Goal: Information Seeking & Learning: Check status

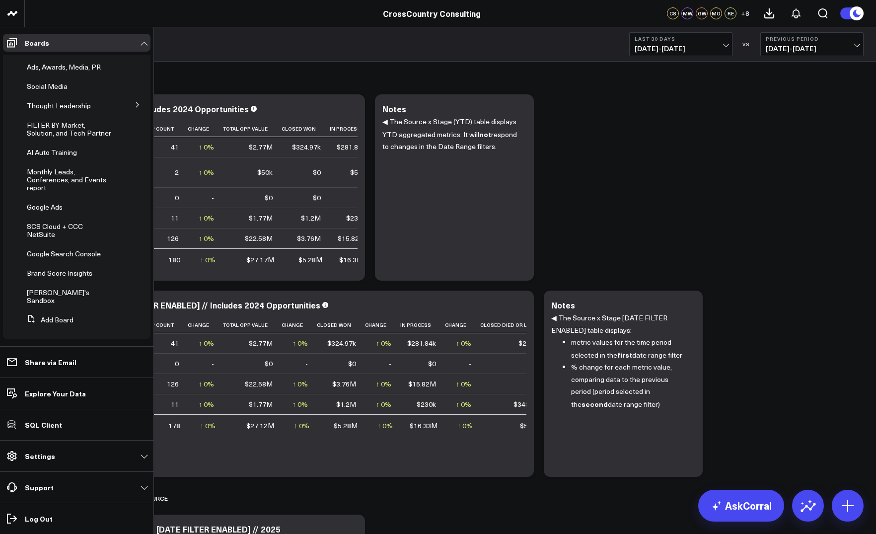
scroll to position [258, 0]
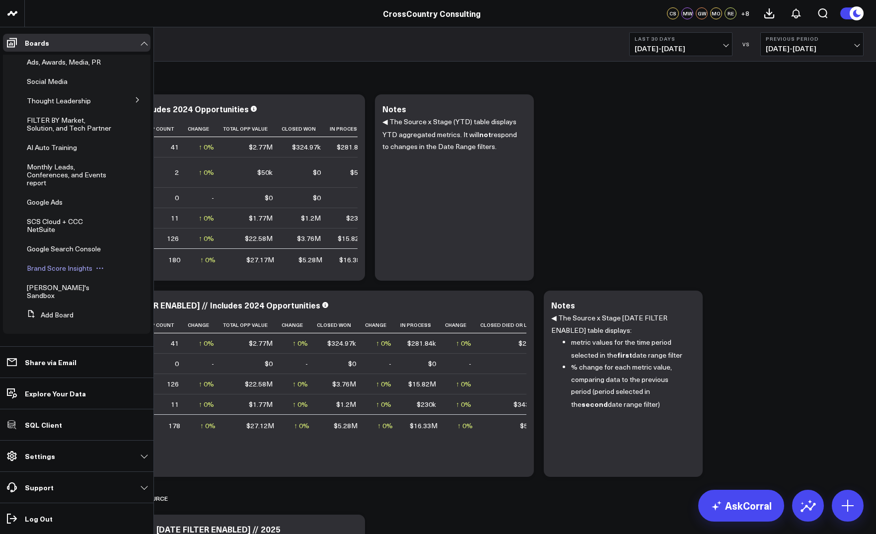
click at [59, 273] on span "Brand Score Insights" at bounding box center [60, 267] width 66 height 9
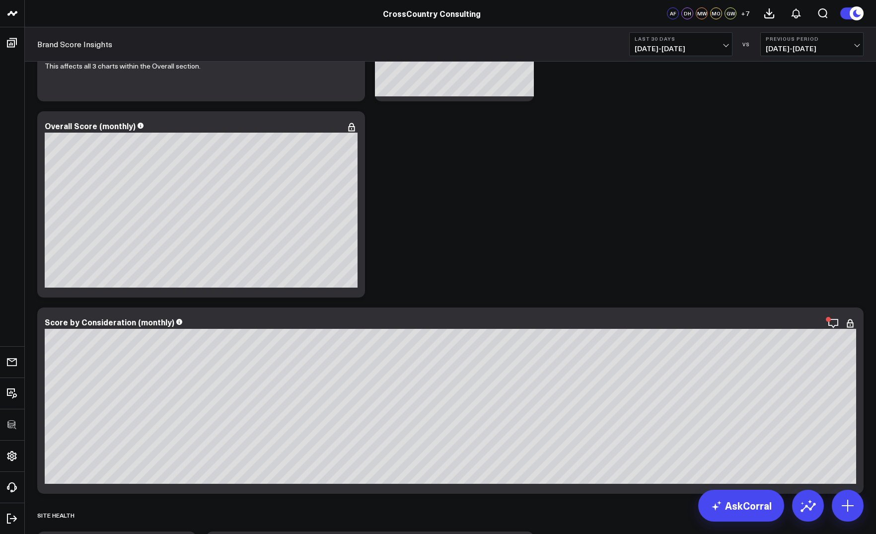
scroll to position [180, 0]
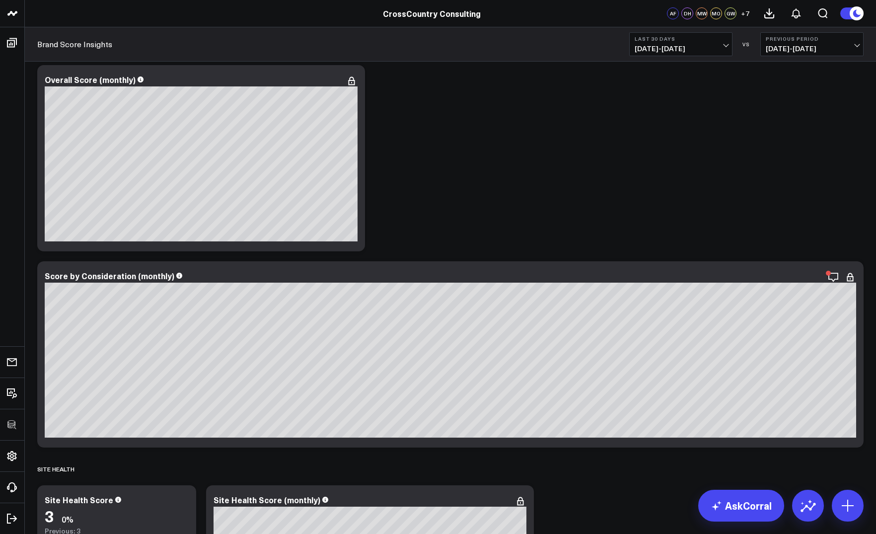
scroll to position [244, 0]
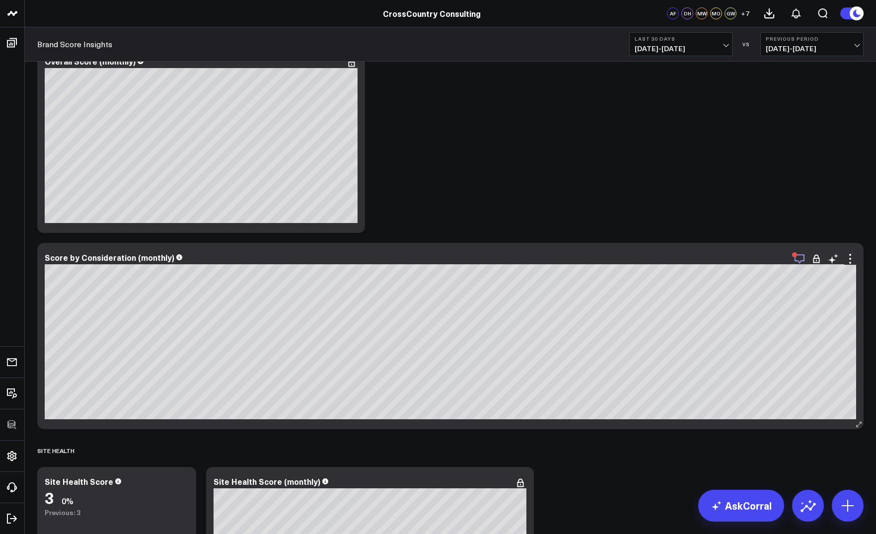
click at [801, 259] on icon "button" at bounding box center [800, 259] width 12 height 12
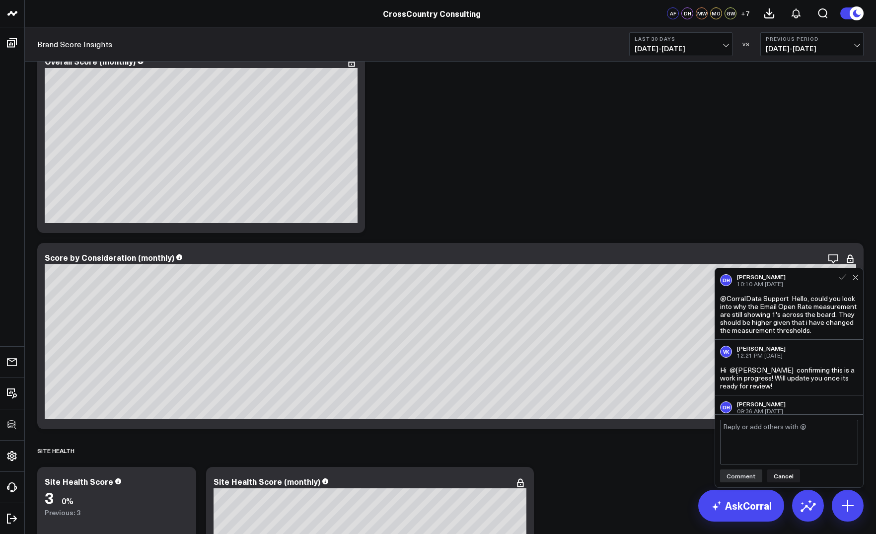
scroll to position [28, 0]
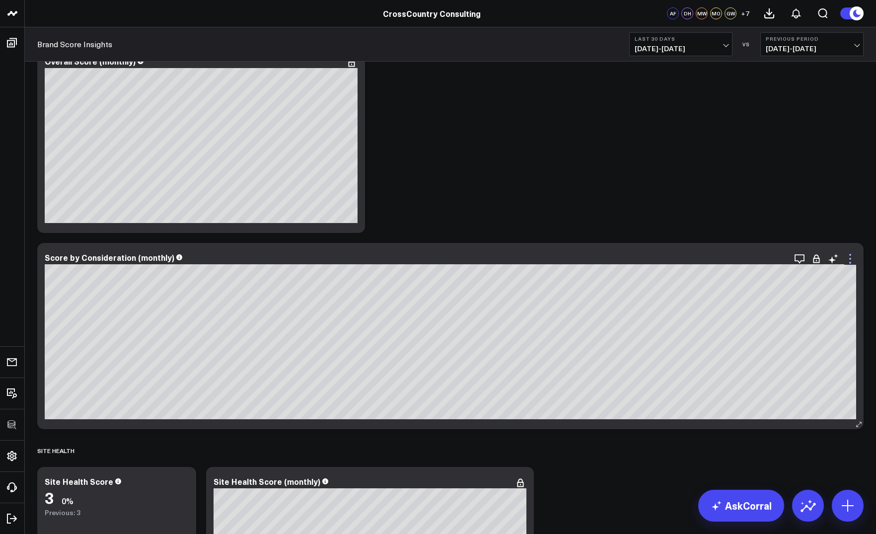
click at [854, 262] on icon at bounding box center [850, 259] width 12 height 12
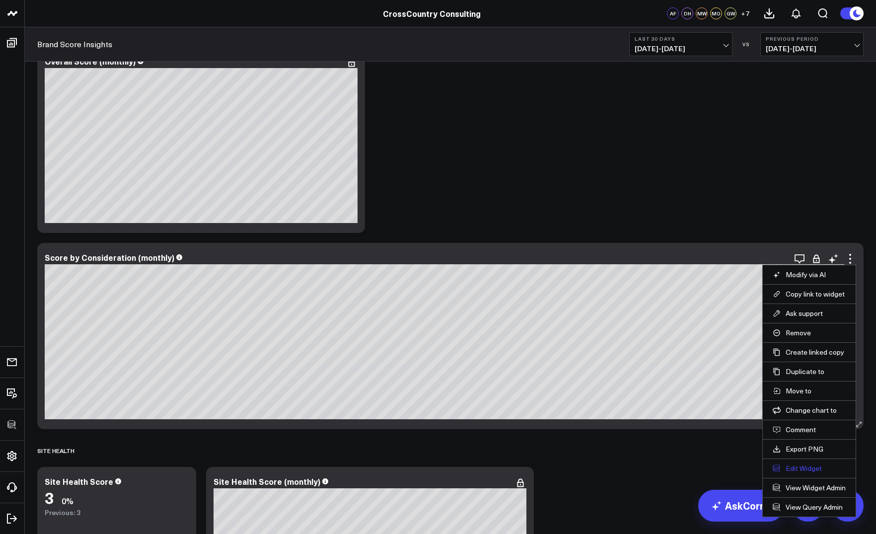
click at [800, 471] on button "Edit Widget" at bounding box center [809, 468] width 73 height 9
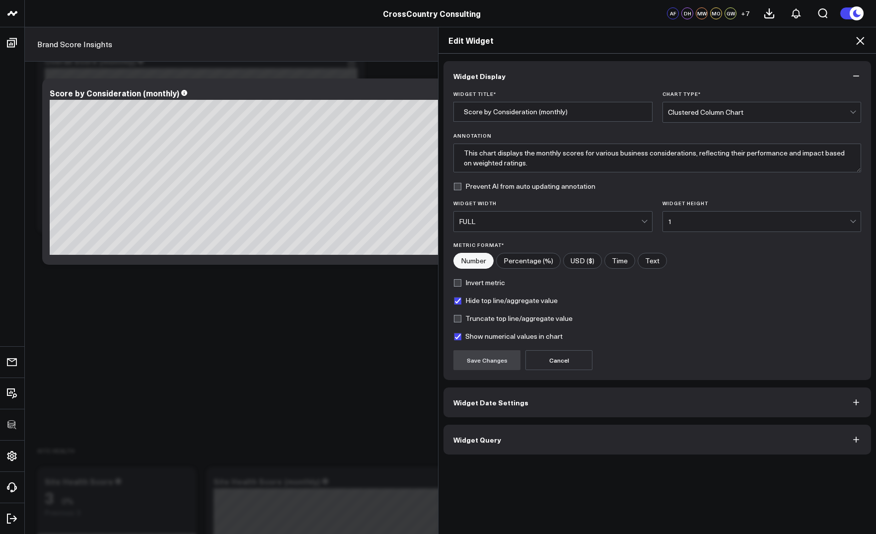
click at [861, 40] on icon at bounding box center [860, 41] width 8 height 8
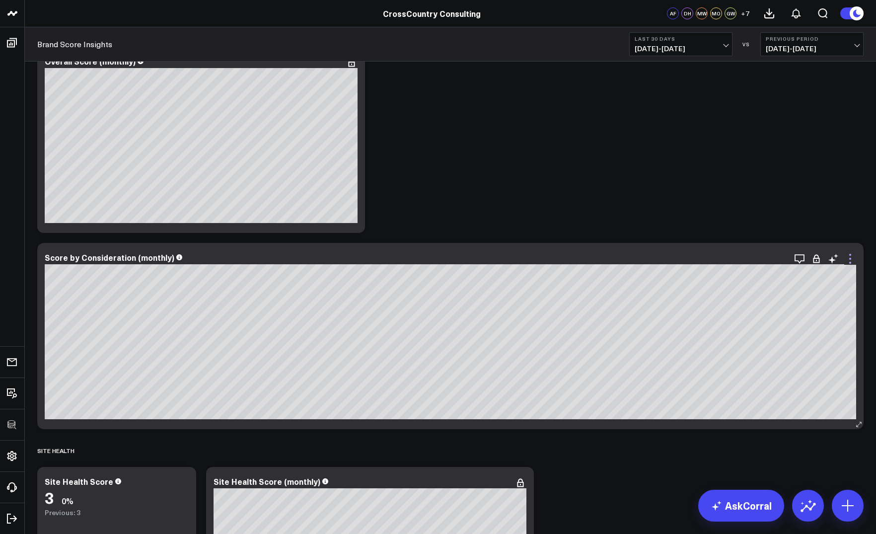
click at [852, 258] on icon at bounding box center [850, 259] width 12 height 12
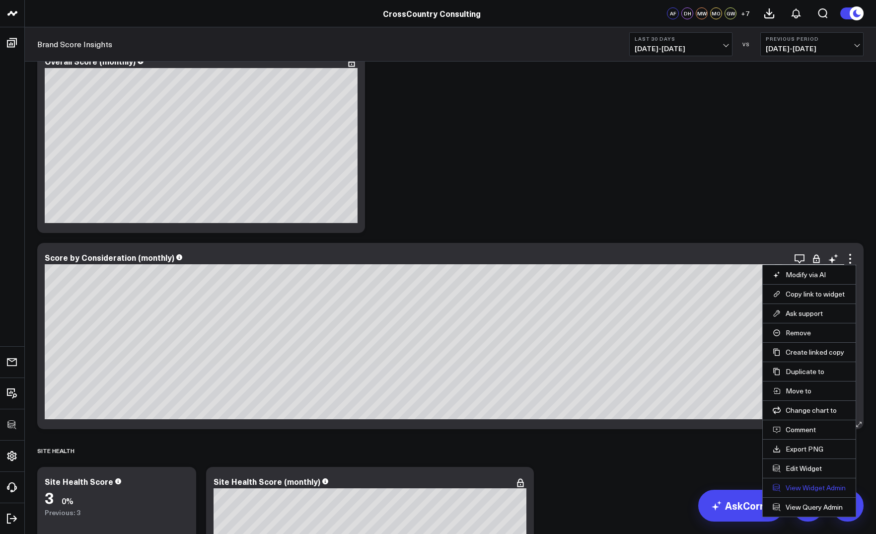
click at [809, 489] on link "View Widget Admin" at bounding box center [809, 487] width 73 height 9
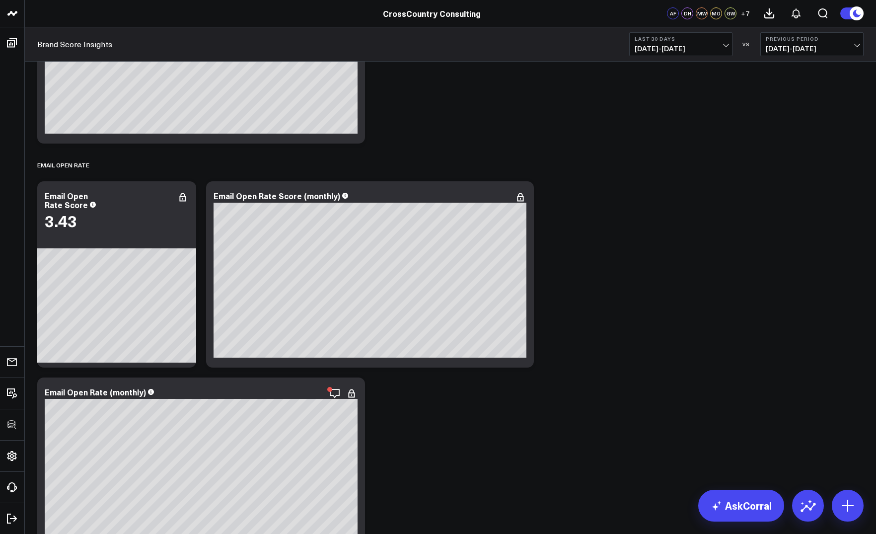
scroll to position [4318, 0]
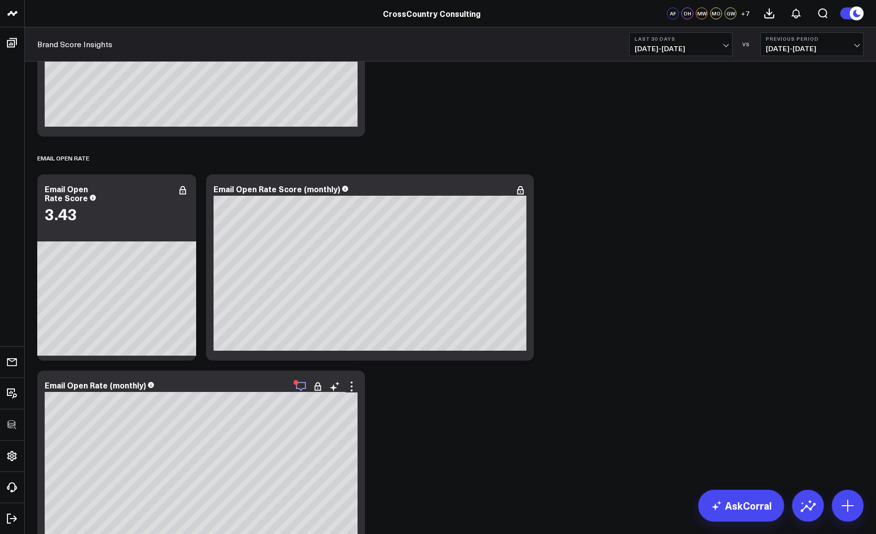
click at [302, 385] on icon "button" at bounding box center [301, 386] width 12 height 12
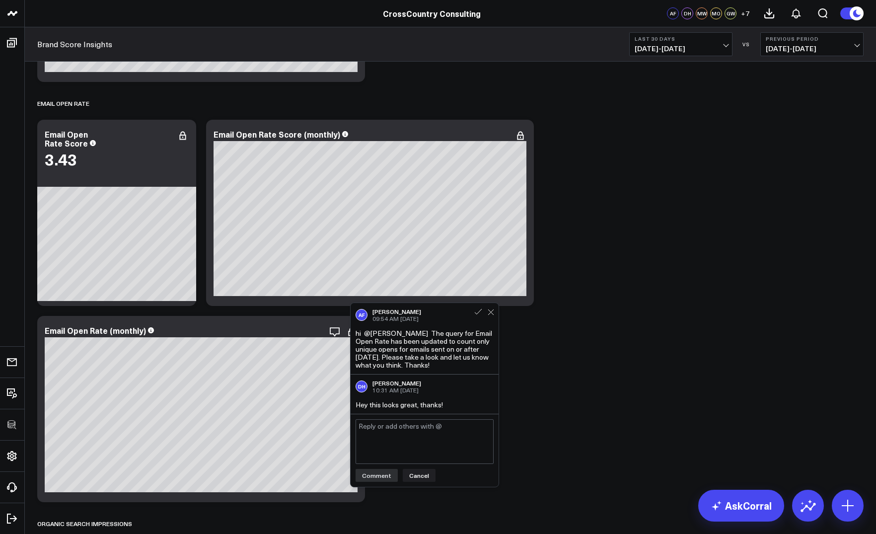
scroll to position [4374, 0]
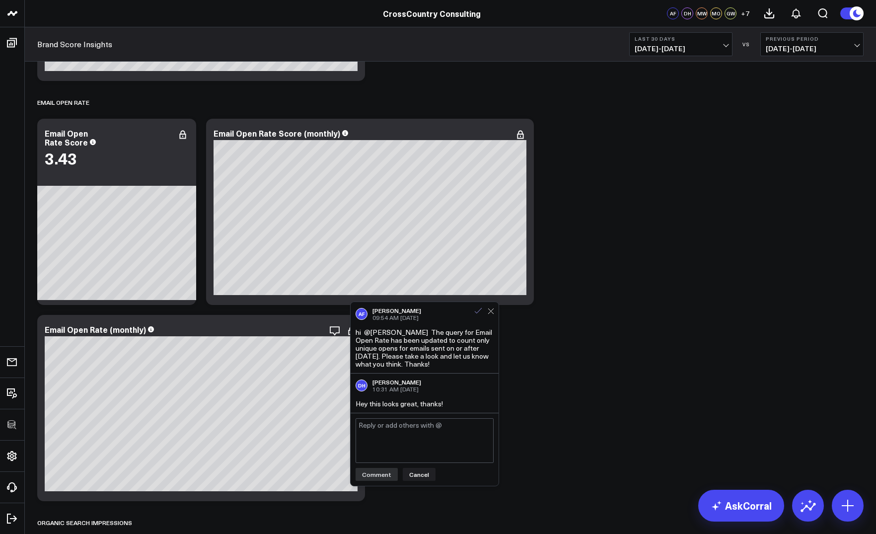
click at [476, 307] on icon at bounding box center [478, 310] width 9 height 9
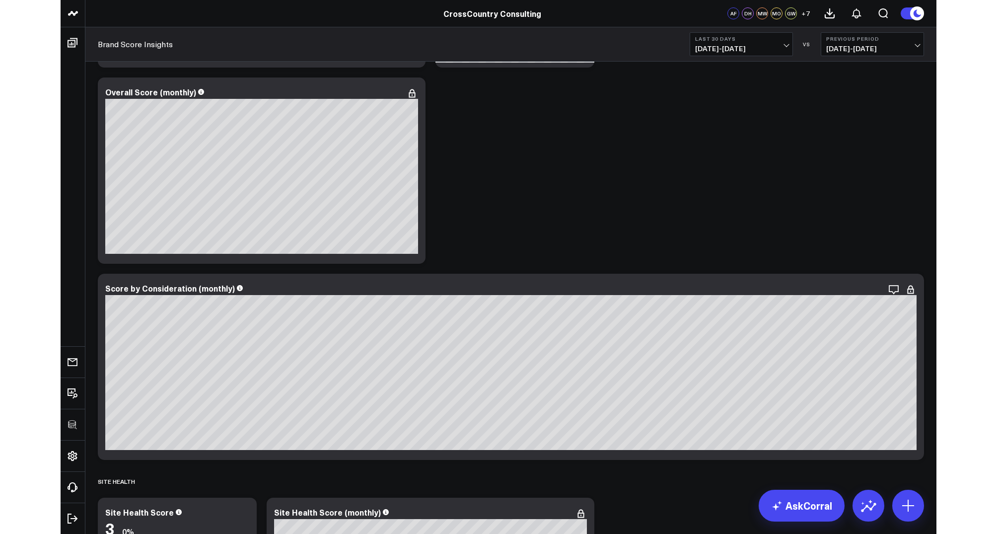
scroll to position [210, 0]
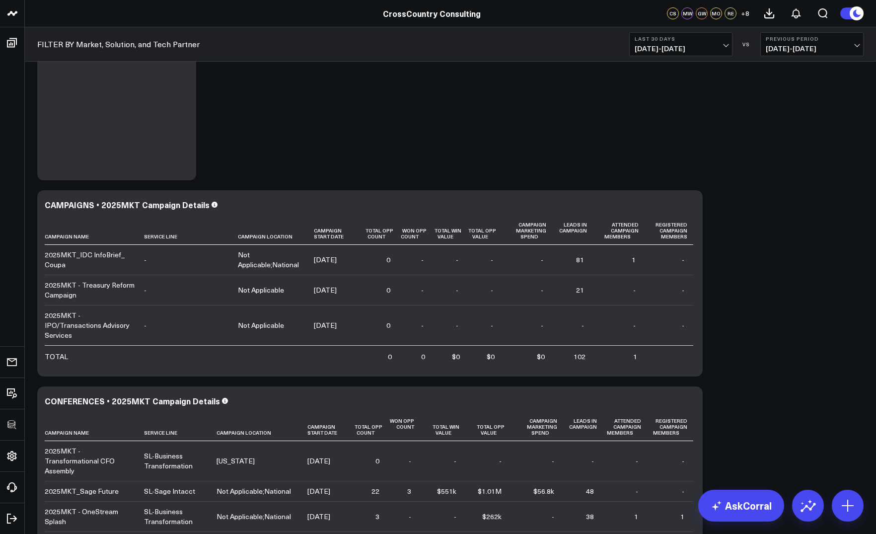
scroll to position [119, 0]
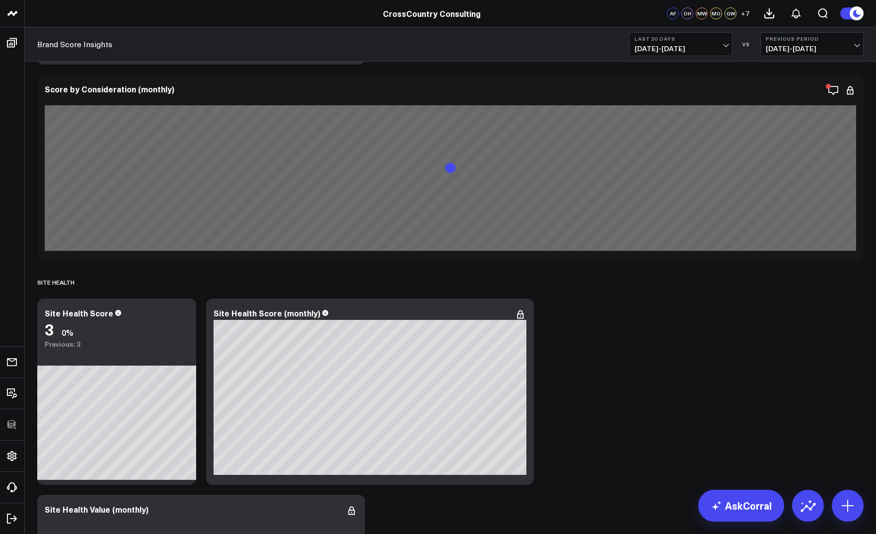
scroll to position [403, 0]
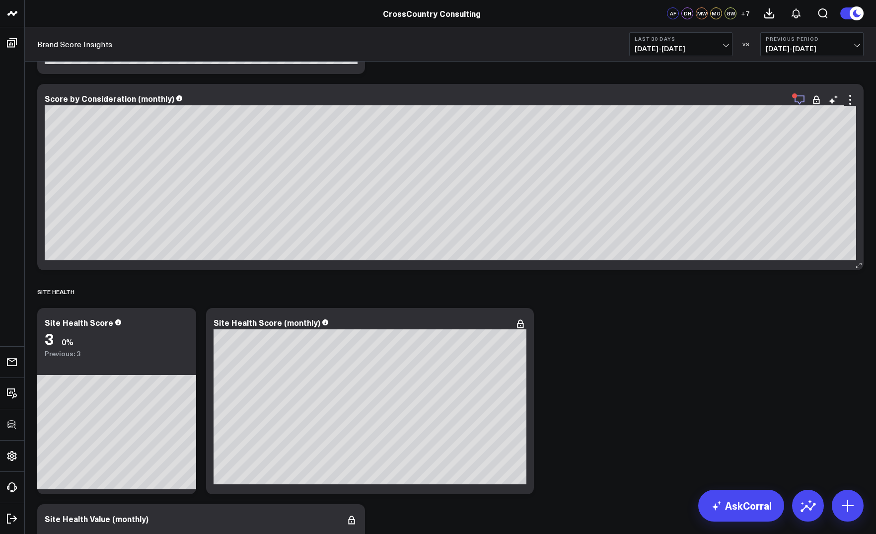
click at [801, 98] on icon "button" at bounding box center [800, 100] width 12 height 12
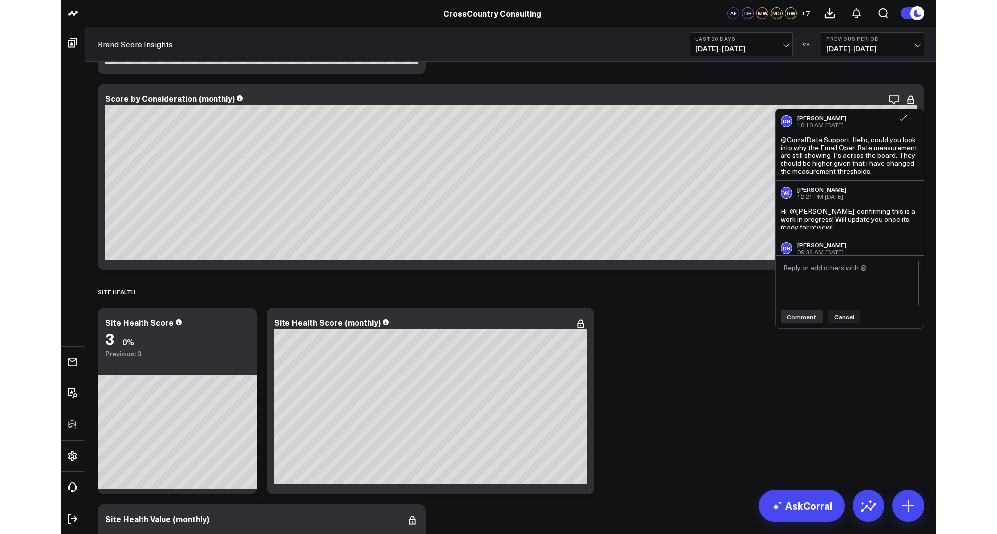
scroll to position [28, 0]
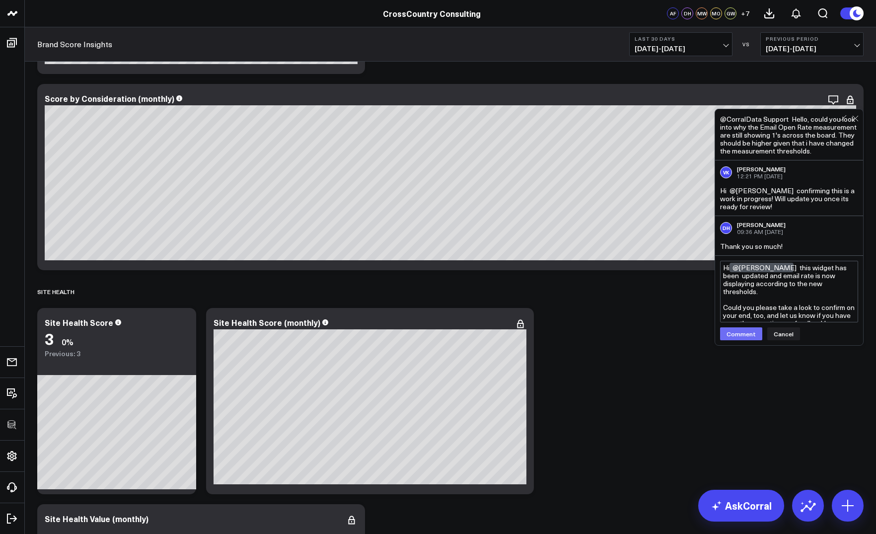
type textarea "Hi @[PERSON_NAME] this widget has been updated and email rate is now displaying…"
click at [754, 334] on button "Comment" at bounding box center [741, 333] width 42 height 13
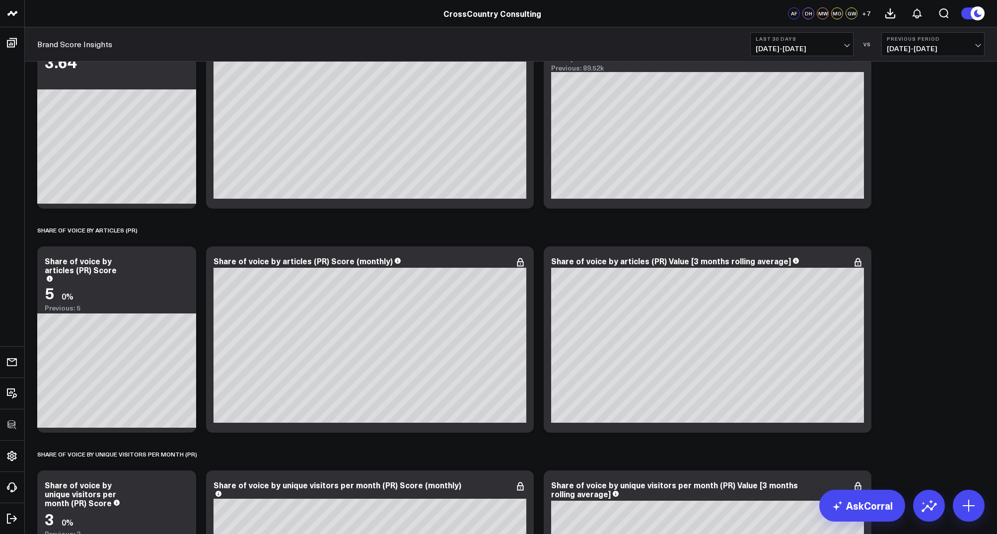
scroll to position [0, 0]
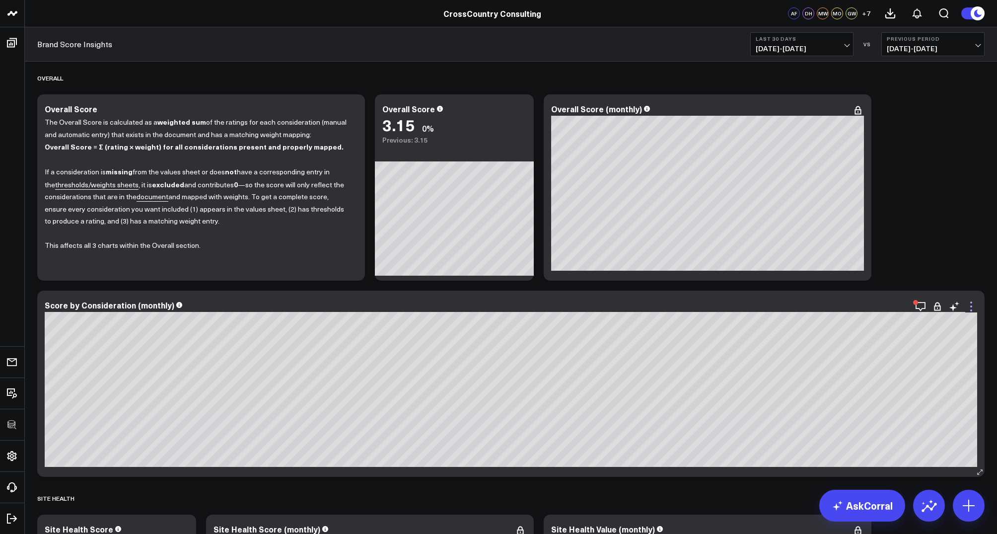
click at [876, 304] on icon at bounding box center [972, 307] width 12 height 12
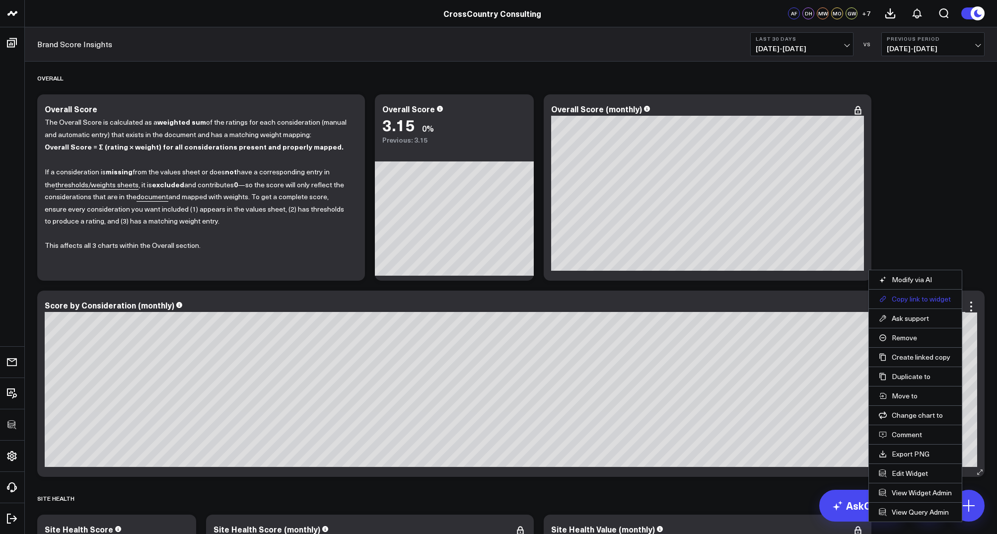
click at [876, 300] on button "Copy link to widget" at bounding box center [915, 299] width 73 height 9
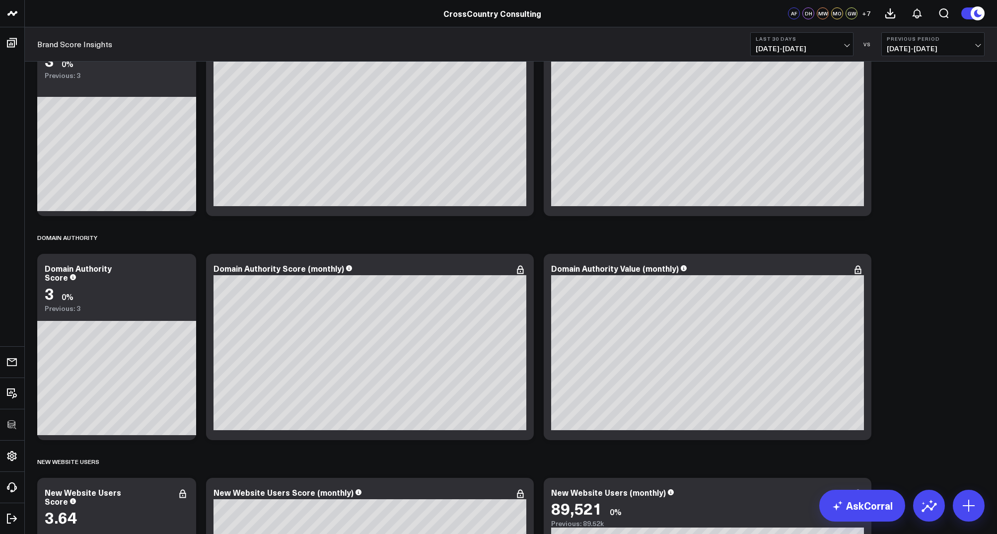
scroll to position [488, 0]
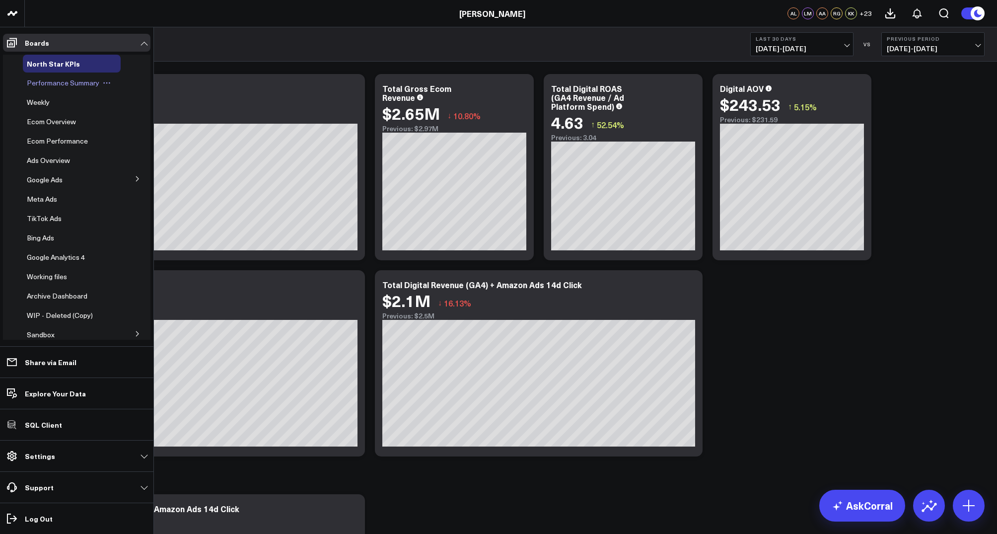
click at [39, 78] on span "Performance Summary" at bounding box center [63, 82] width 73 height 9
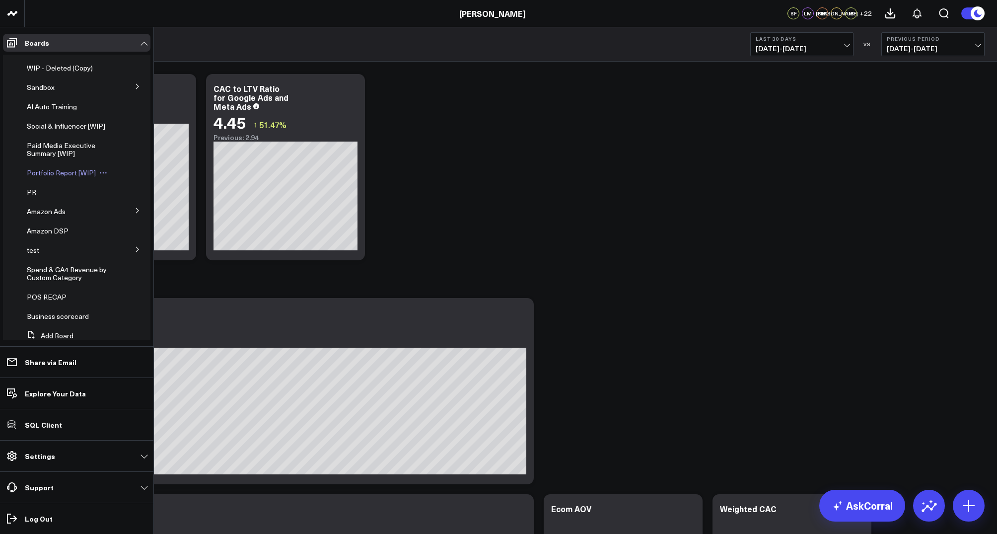
scroll to position [284, 0]
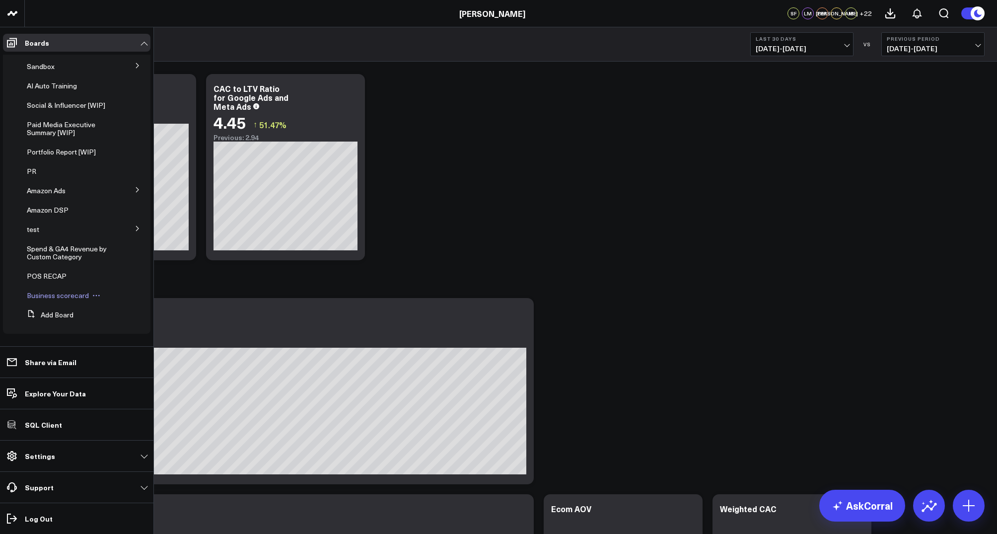
click at [63, 296] on span "Business scorecard" at bounding box center [58, 295] width 62 height 9
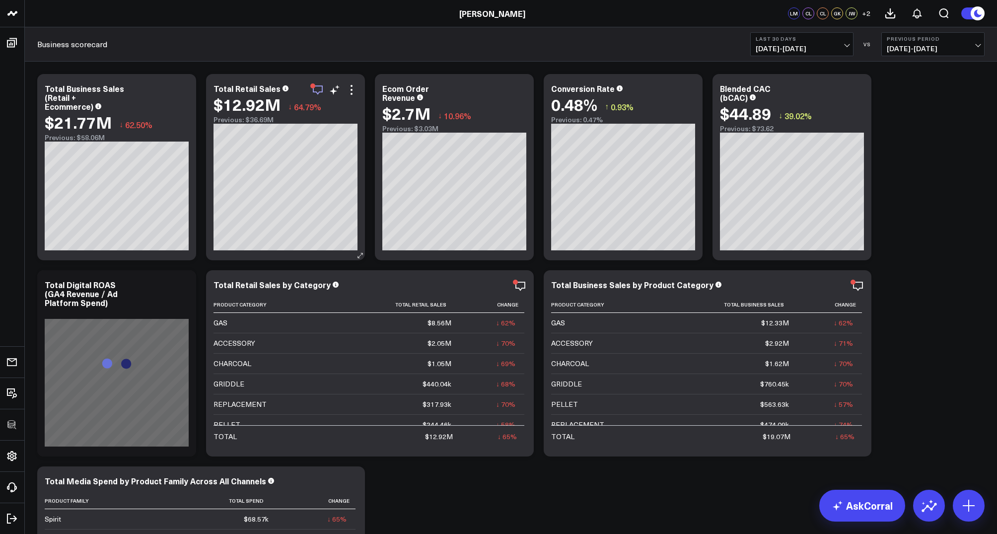
click at [315, 88] on icon "button" at bounding box center [318, 90] width 12 height 12
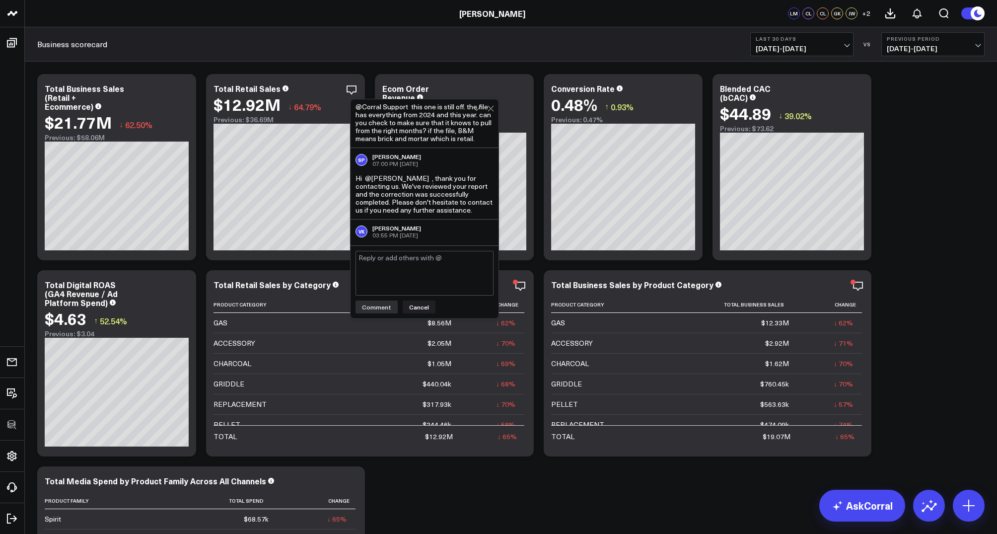
scroll to position [79, 0]
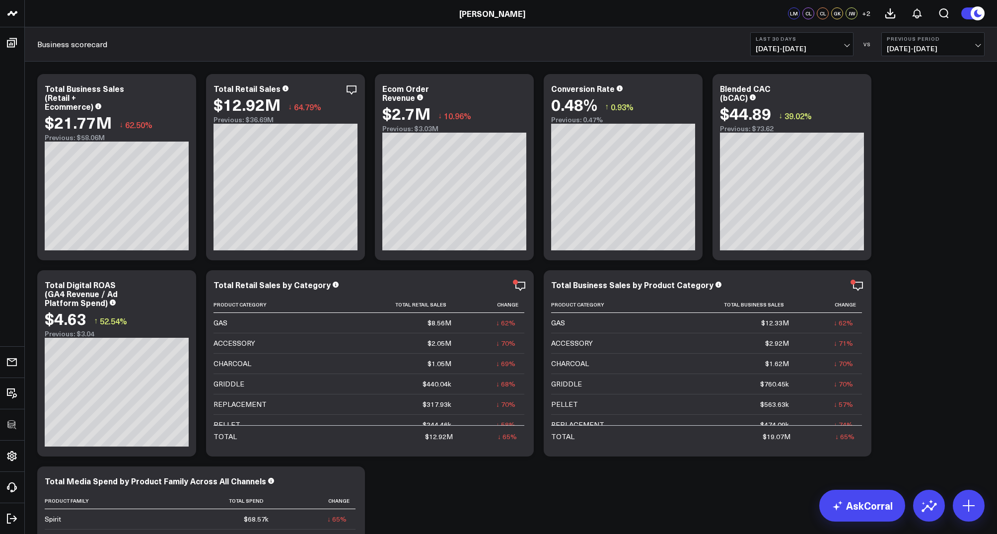
click at [930, 50] on span "07/21/25 - 08/19/25" at bounding box center [933, 49] width 92 height 8
click at [901, 107] on link "YoY" at bounding box center [933, 104] width 102 height 19
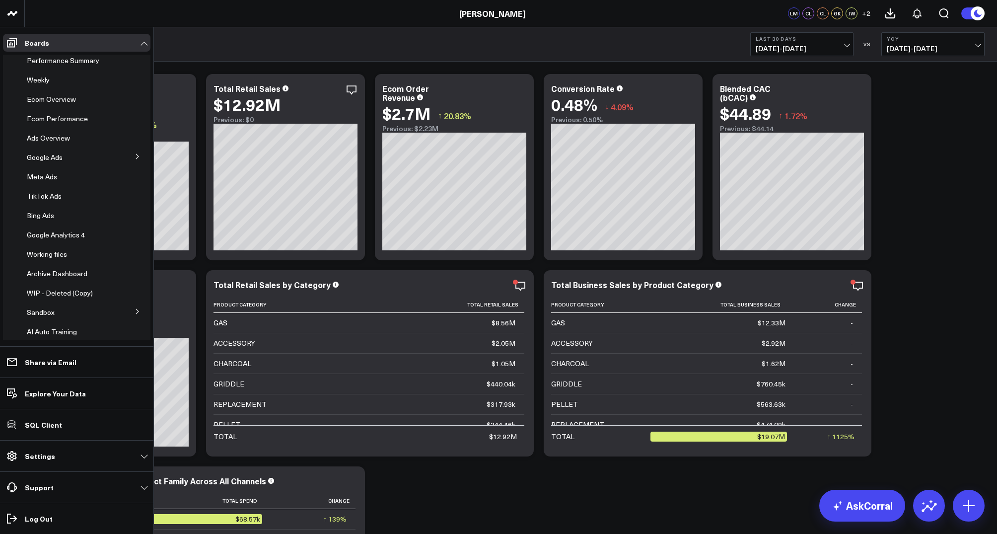
scroll to position [22, 0]
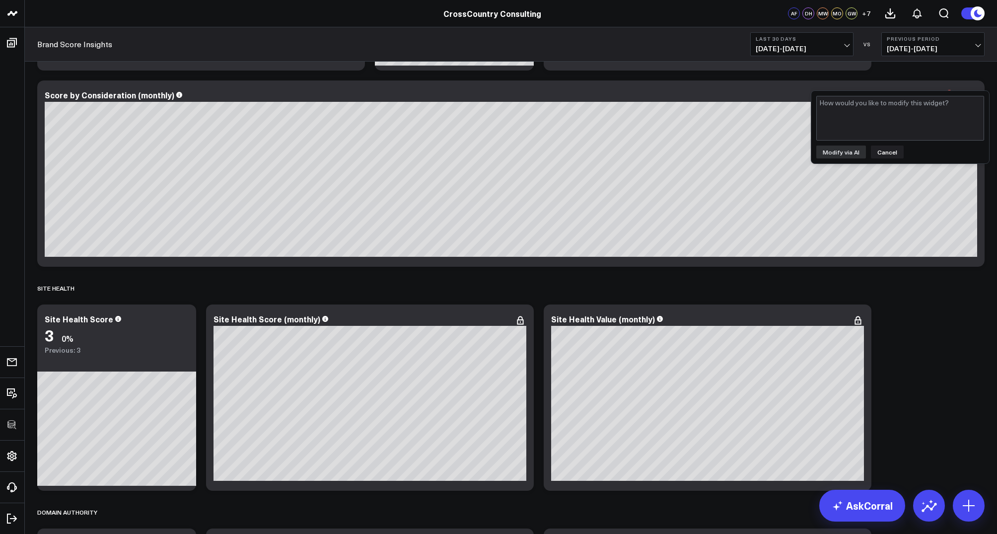
scroll to position [210, 0]
click at [881, 151] on button "Cancel" at bounding box center [887, 152] width 33 height 13
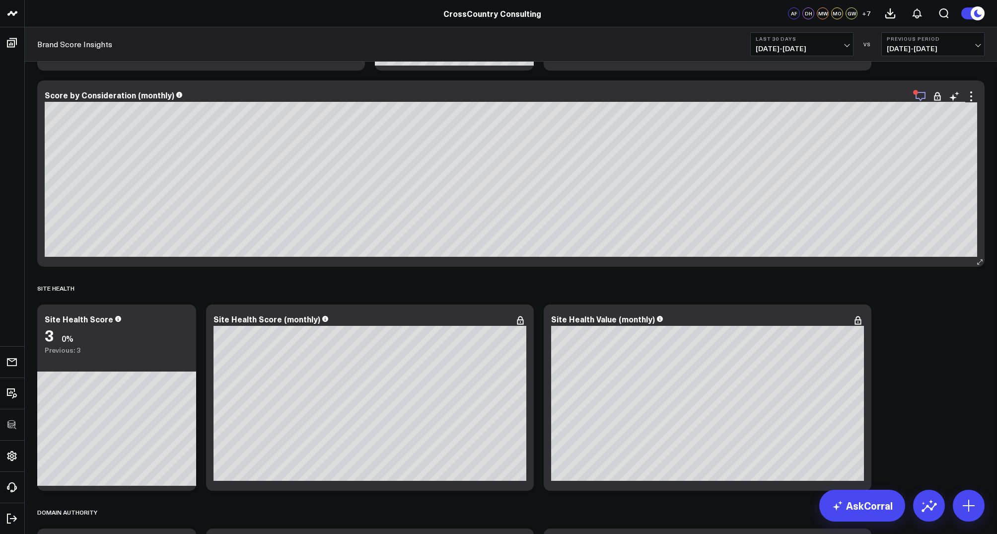
click at [920, 97] on icon "button" at bounding box center [921, 96] width 12 height 12
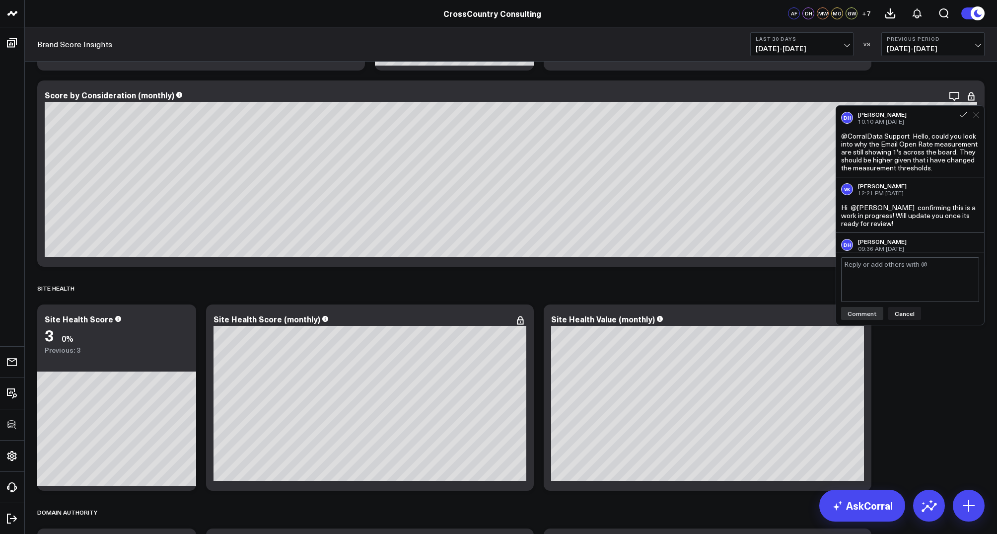
scroll to position [116, 0]
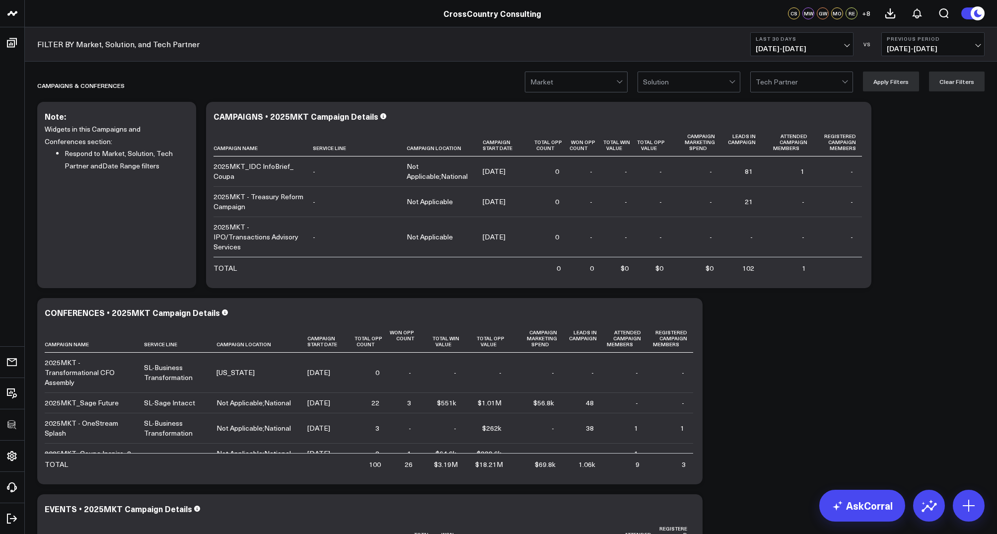
click at [578, 83] on div at bounding box center [573, 82] width 86 height 20
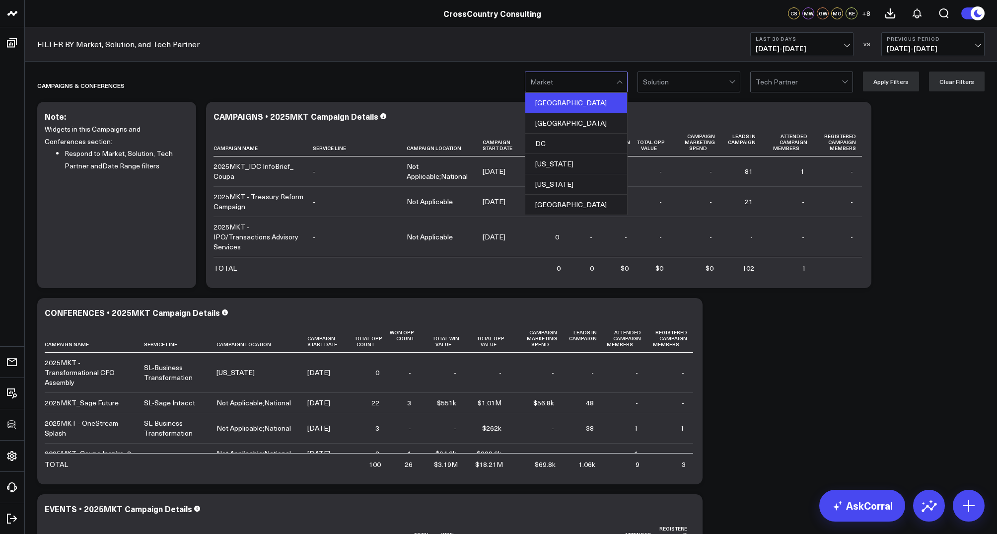
click at [574, 98] on div "Boston" at bounding box center [577, 103] width 102 height 20
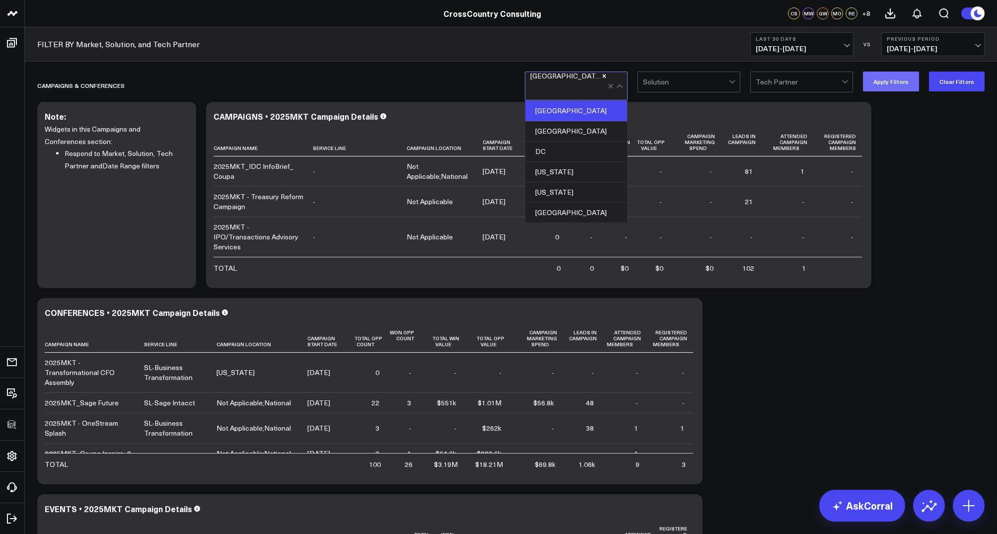
click at [884, 83] on button "Apply Filters" at bounding box center [891, 82] width 56 height 20
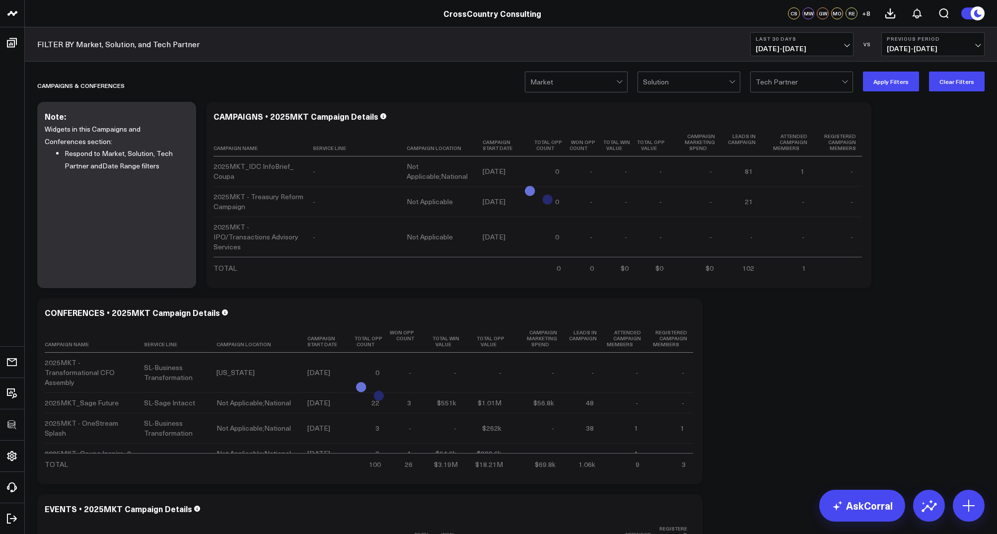
click at [444, 55] on div "FILTER BY Market, Solution, and Tech Partner Last 30 Days 08/20/25 - 09/18/25 V…" at bounding box center [511, 44] width 973 height 34
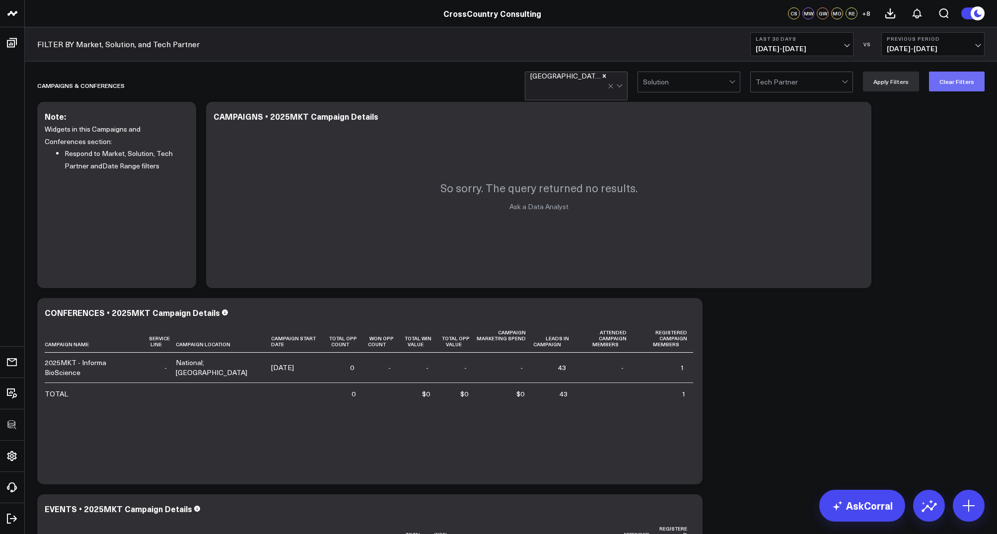
click at [950, 75] on button "Clear Filters" at bounding box center [957, 82] width 56 height 20
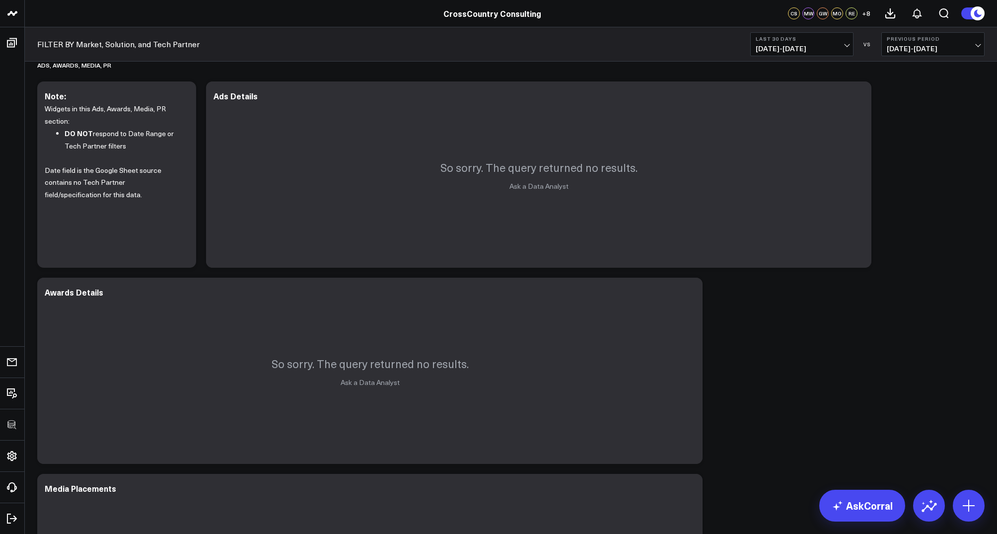
scroll to position [608, 0]
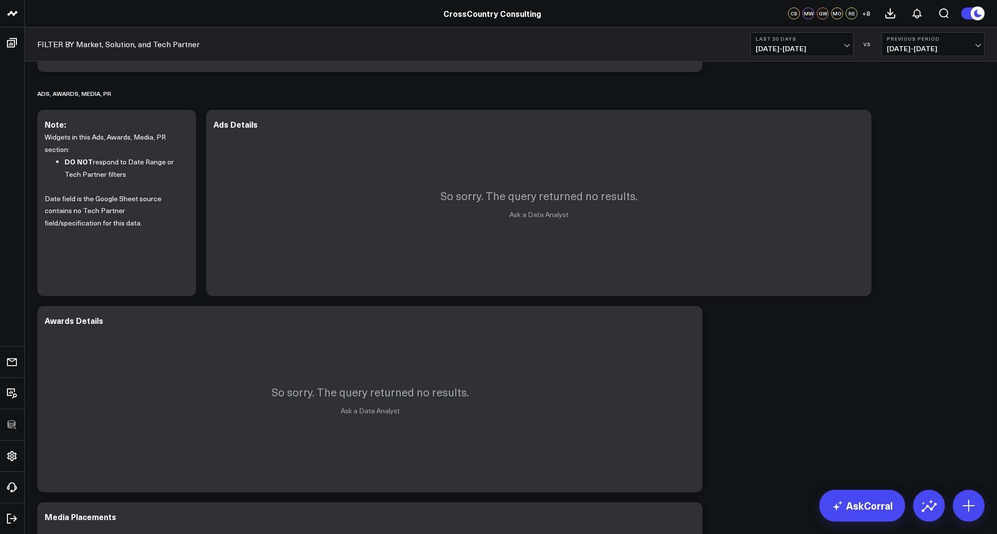
click at [810, 52] on span "08/20/25 - 09/18/25" at bounding box center [802, 49] width 92 height 8
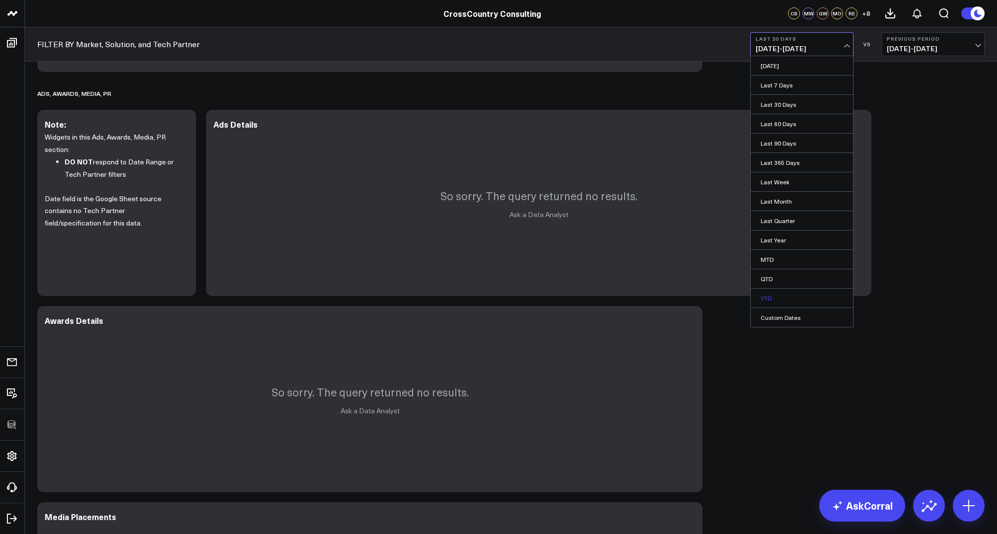
click at [765, 298] on link "YTD" at bounding box center [802, 298] width 102 height 19
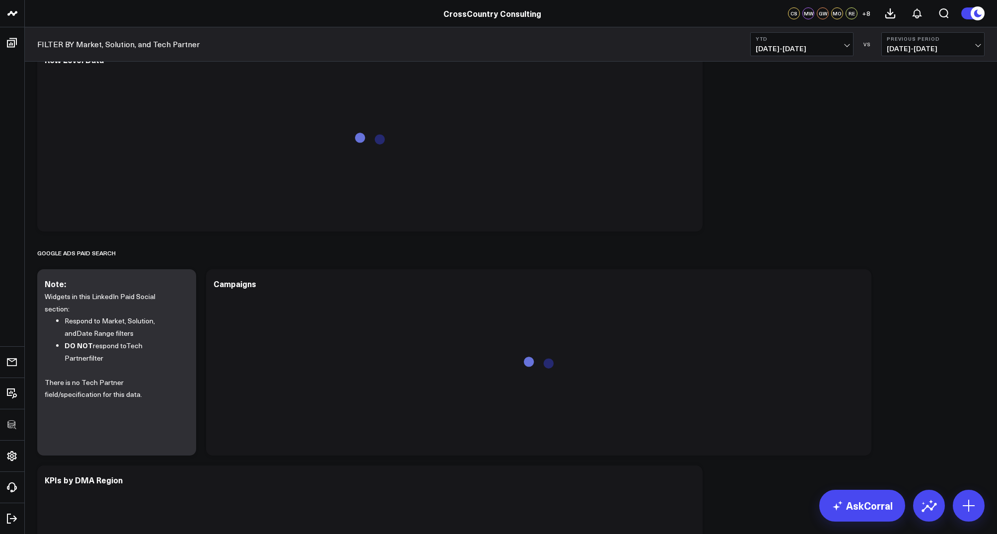
scroll to position [2719, 0]
